Goal: Information Seeking & Learning: Learn about a topic

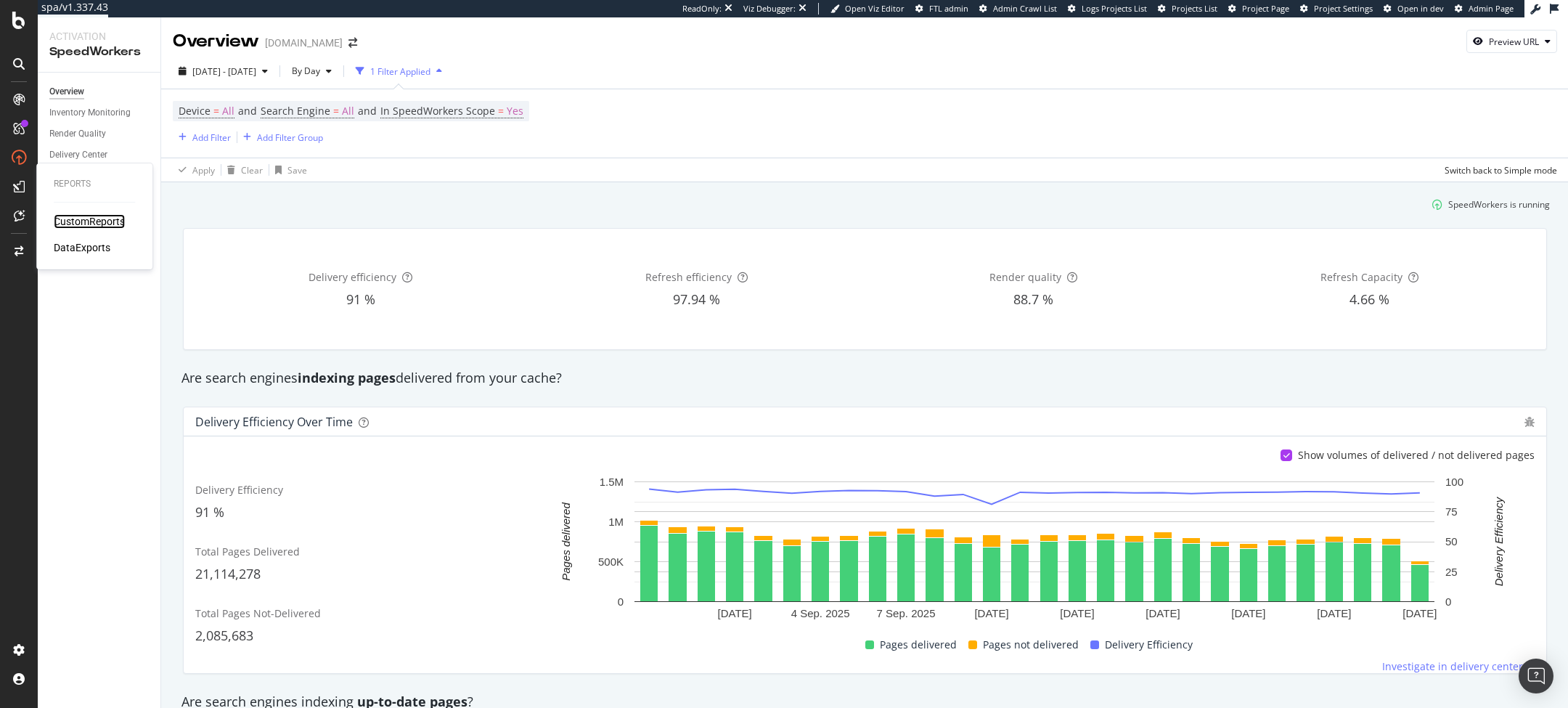
click at [84, 222] on div "CustomReports" at bounding box center [90, 221] width 71 height 14
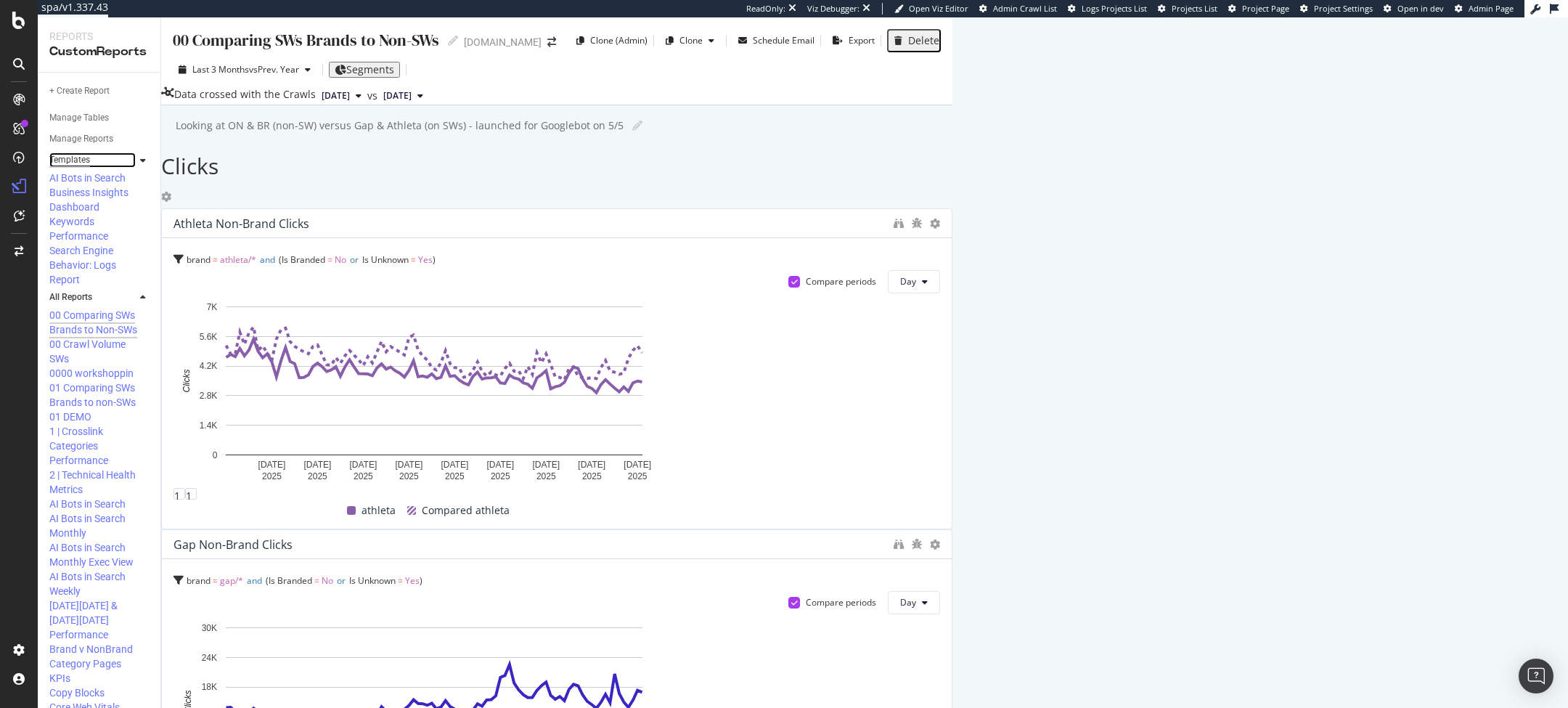
click at [80, 164] on div "Templates" at bounding box center [70, 160] width 41 height 15
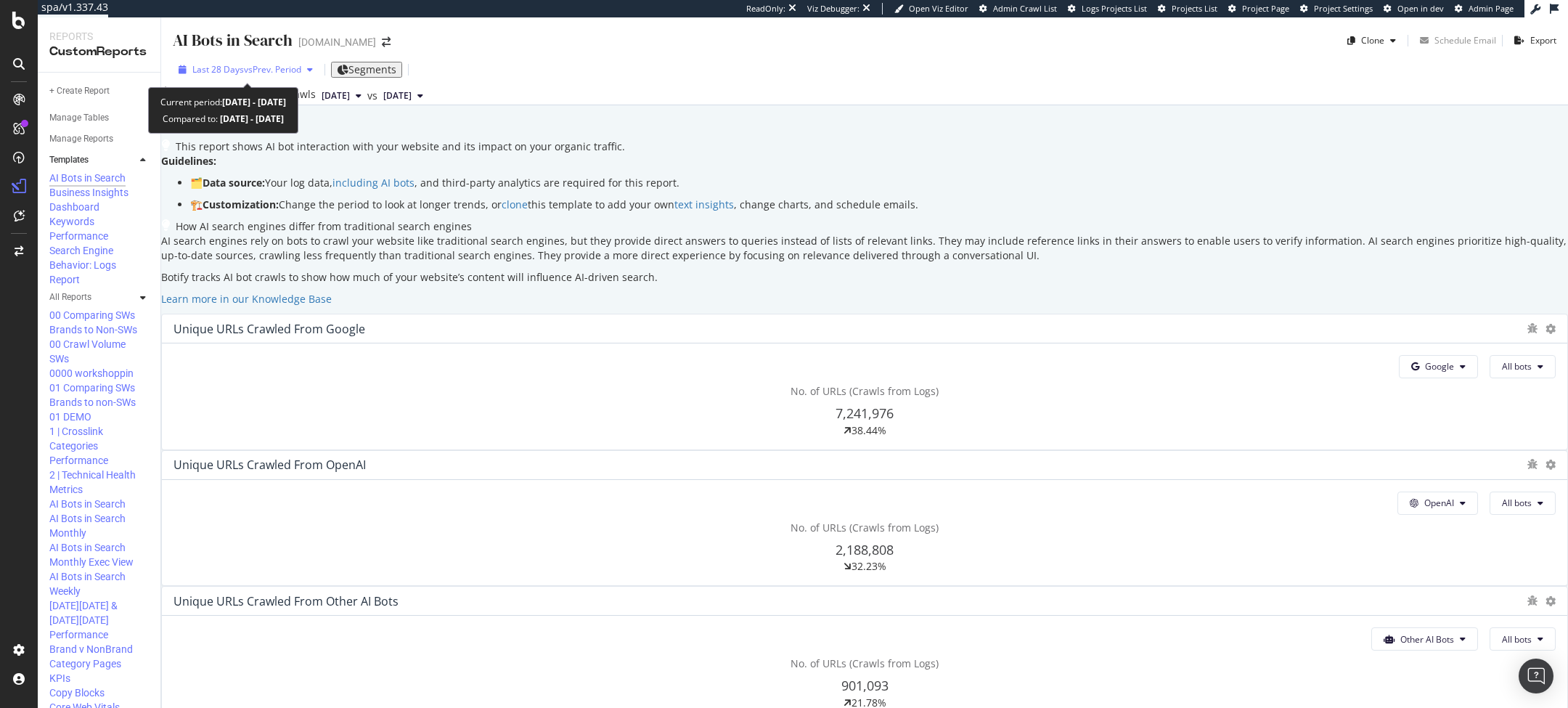
click at [265, 80] on div "Last 28 Days vs Prev. Period" at bounding box center [246, 69] width 146 height 22
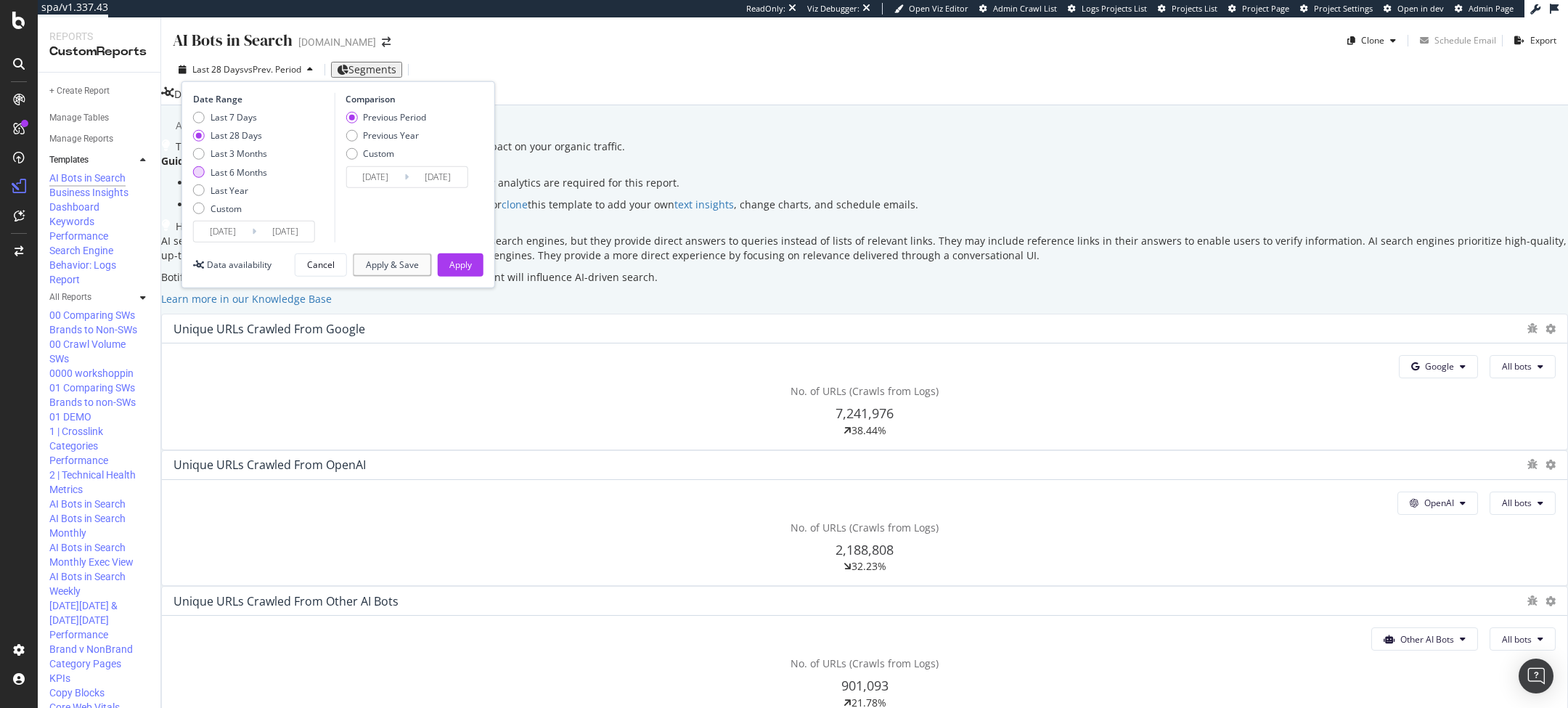
click at [237, 176] on div "Last 6 Months" at bounding box center [239, 171] width 57 height 12
type input "[DATE]"
click at [462, 271] on div "Apply" at bounding box center [460, 265] width 22 height 22
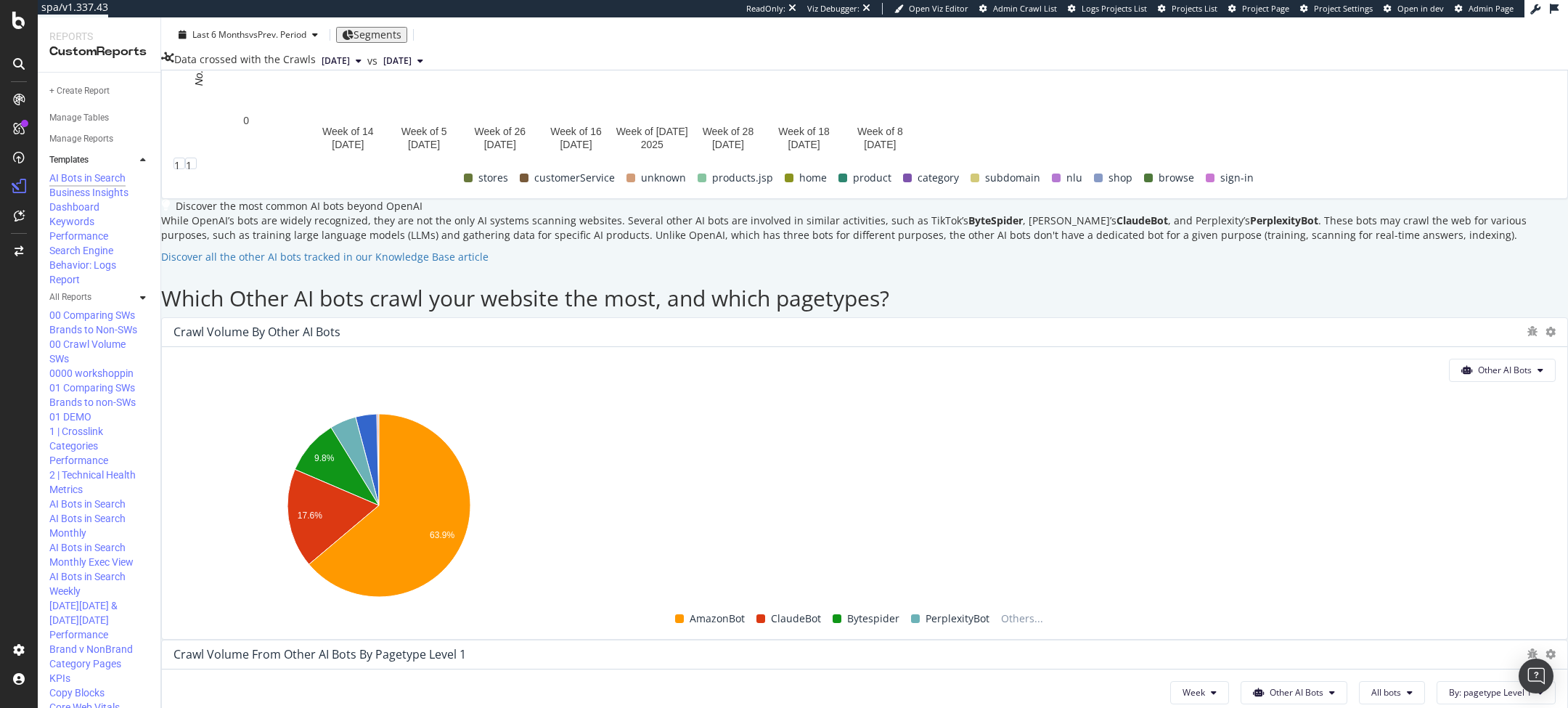
scroll to position [2362, 0]
